Goal: Understand site structure

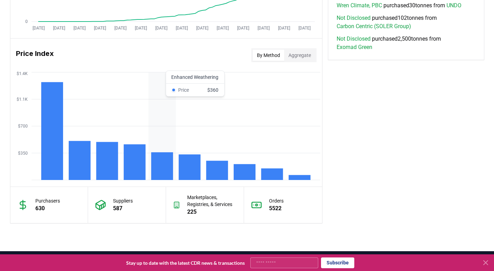
scroll to position [539, 0]
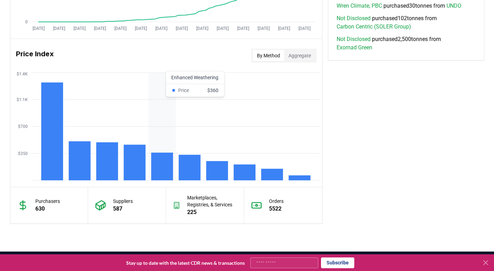
click at [156, 159] on rect at bounding box center [162, 166] width 22 height 28
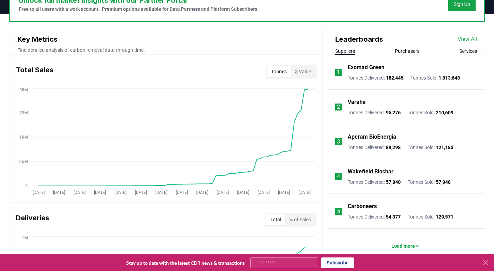
scroll to position [228, 0]
click at [404, 52] on button "Purchasers" at bounding box center [407, 51] width 25 height 7
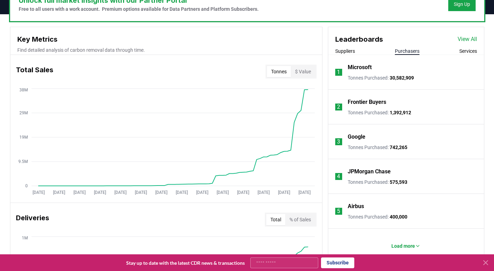
click at [468, 50] on button "Services" at bounding box center [469, 51] width 18 height 7
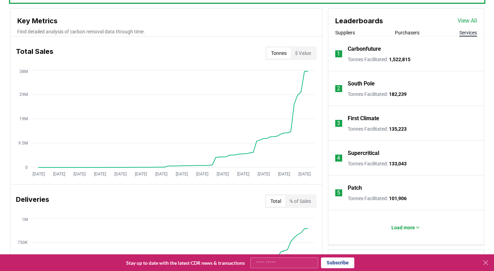
scroll to position [251, 0]
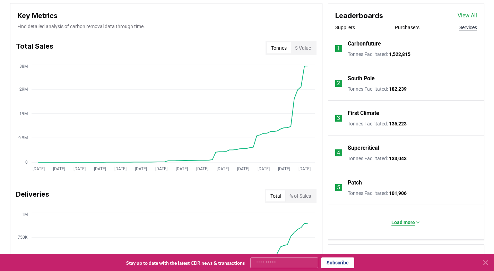
click at [400, 226] on button "Load more" at bounding box center [406, 222] width 40 height 14
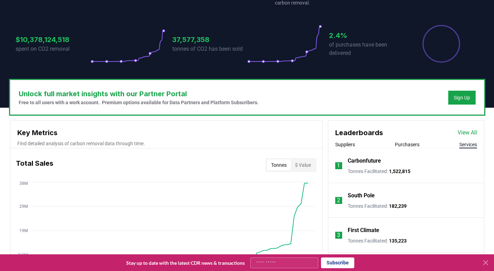
scroll to position [130, 0]
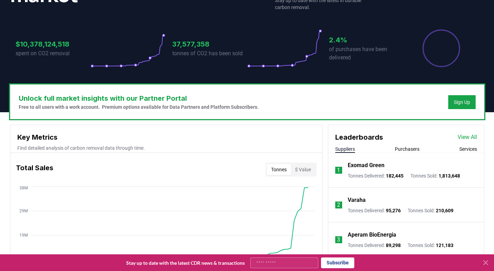
click at [349, 148] on button "Suppliers" at bounding box center [345, 148] width 20 height 7
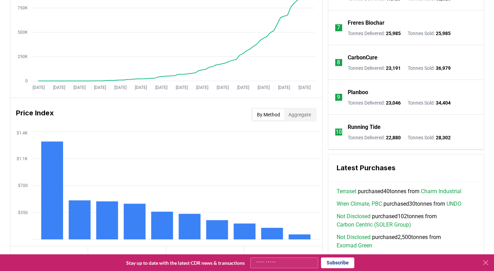
scroll to position [577, 0]
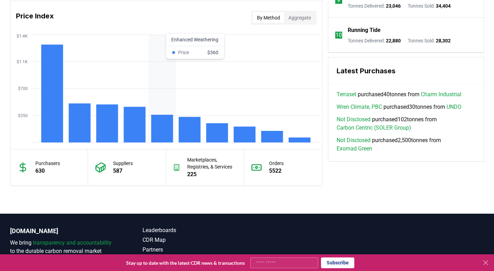
click at [168, 127] on rect at bounding box center [162, 128] width 22 height 28
click at [154, 137] on rect at bounding box center [162, 128] width 22 height 28
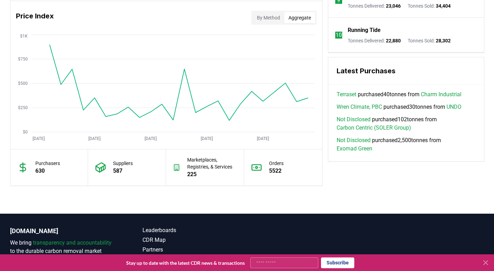
click at [294, 19] on button "Aggregate" at bounding box center [299, 17] width 31 height 11
click at [269, 16] on button "By Method" at bounding box center [269, 17] width 32 height 11
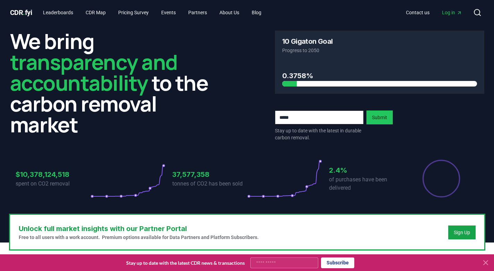
scroll to position [0, 0]
click at [22, 11] on span "CDR . fyi" at bounding box center [21, 12] width 22 height 8
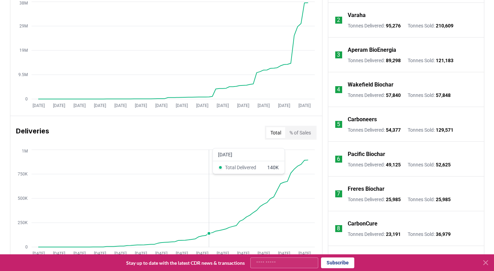
scroll to position [208, 0]
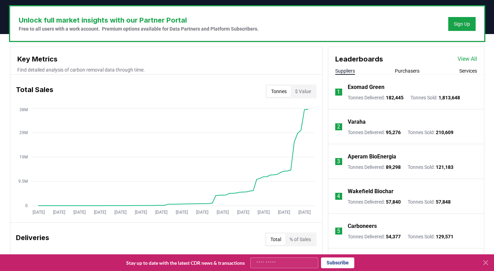
click at [406, 71] on button "Purchasers" at bounding box center [407, 70] width 25 height 7
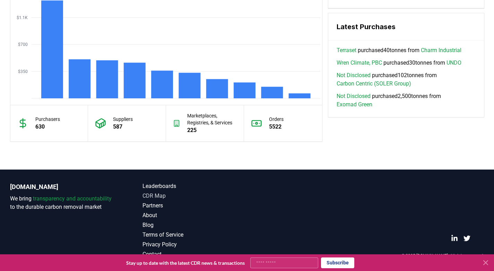
scroll to position [621, 0]
click at [150, 217] on link "About" at bounding box center [195, 215] width 105 height 8
